Goal: Check status: Check status

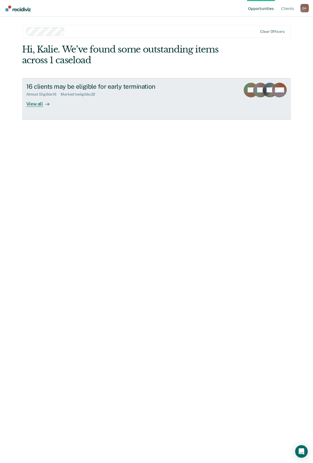
click at [36, 101] on div "View all" at bounding box center [40, 102] width 29 height 10
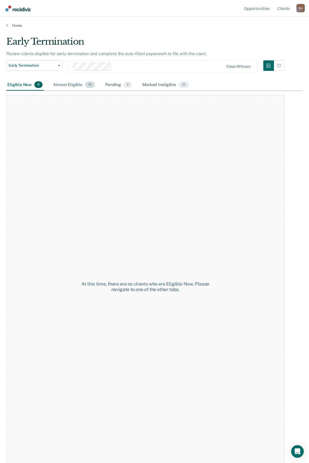
click at [76, 88] on div "Almost Eligible 16" at bounding box center [74, 85] width 44 height 12
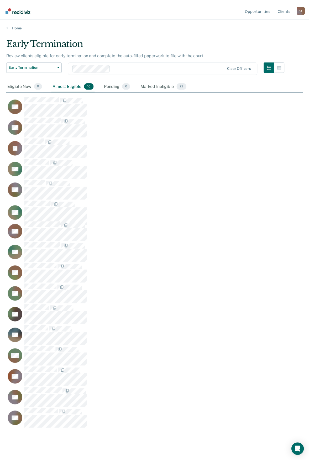
scroll to position [383, 296]
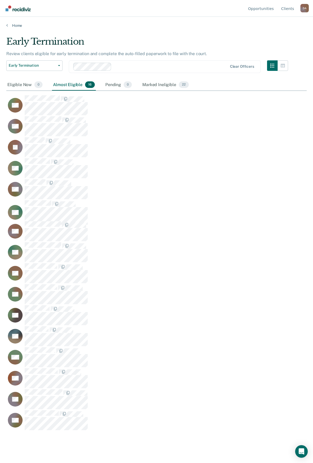
click at [126, 65] on div at bounding box center [171, 66] width 114 height 6
click at [41, 64] on span "Early Termination" at bounding box center [32, 65] width 47 height 4
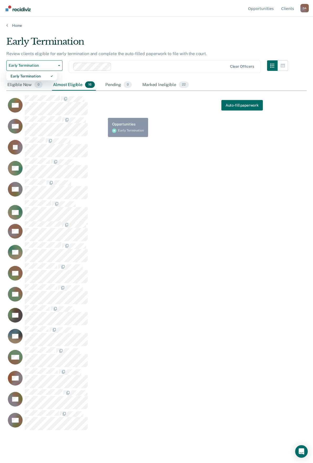
click at [116, 133] on div "CS" at bounding box center [134, 126] width 256 height 20
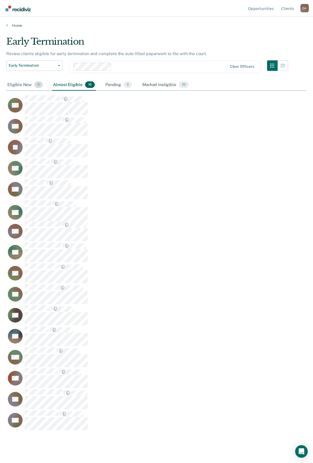
click at [24, 80] on div "Eligible Now 0" at bounding box center [24, 85] width 37 height 12
